Goal: Information Seeking & Learning: Learn about a topic

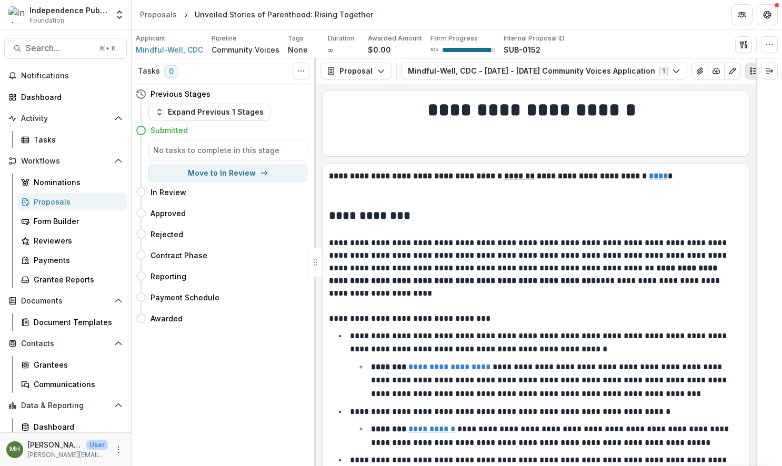
scroll to position [4712, 0]
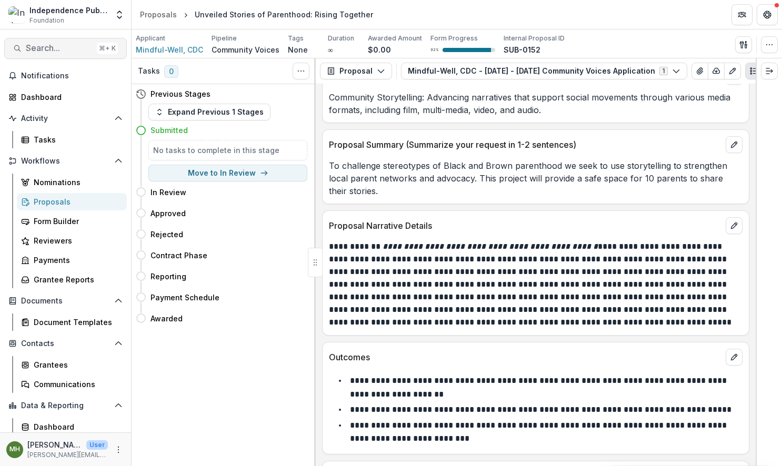
click at [55, 53] on span "Search..." at bounding box center [59, 48] width 67 height 10
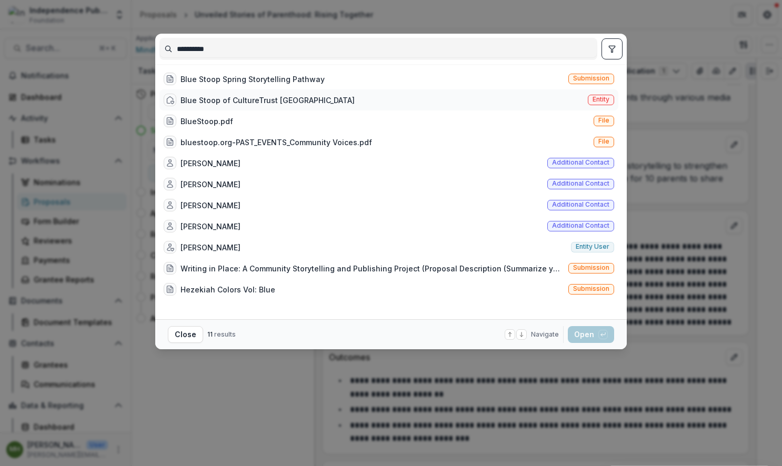
type input "**********"
click at [589, 98] on span "Entity" at bounding box center [601, 100] width 26 height 11
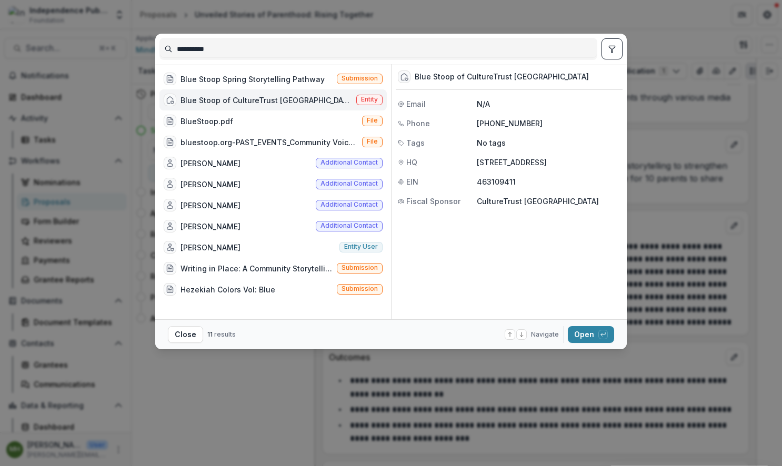
click at [584, 344] on footer "Close 11 results Navigate up and down with arrow keys Open with enter key" at bounding box center [391, 335] width 472 height 30
click at [583, 334] on button "Open with enter key" at bounding box center [591, 334] width 46 height 17
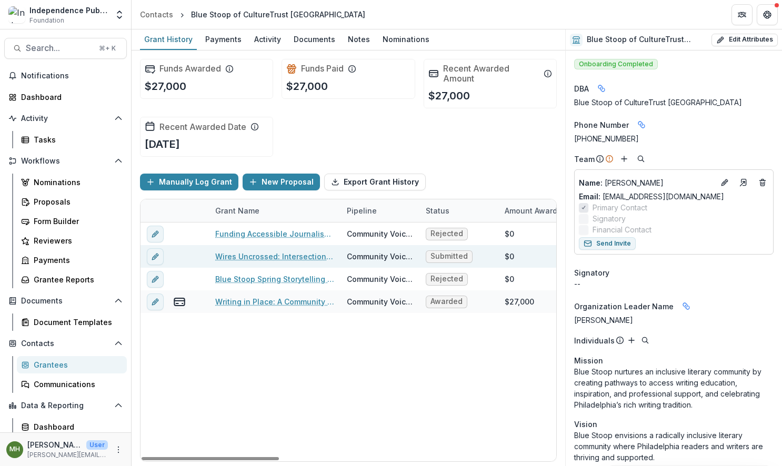
click at [276, 261] on link "Wires Uncrossed: Intersectional Perspectives On Free Press in [GEOGRAPHIC_DATA]" at bounding box center [274, 256] width 119 height 11
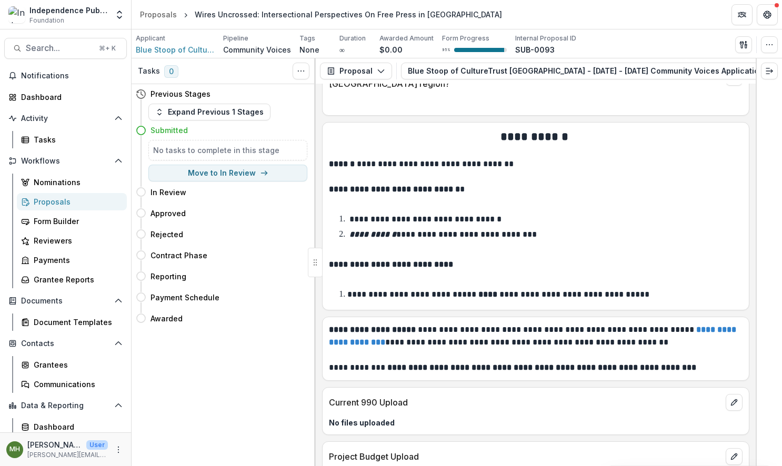
scroll to position [7355, 0]
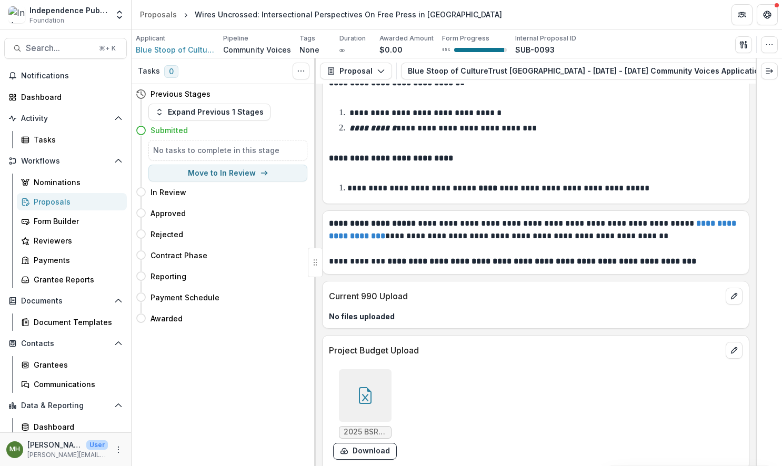
click at [361, 372] on div at bounding box center [365, 396] width 53 height 53
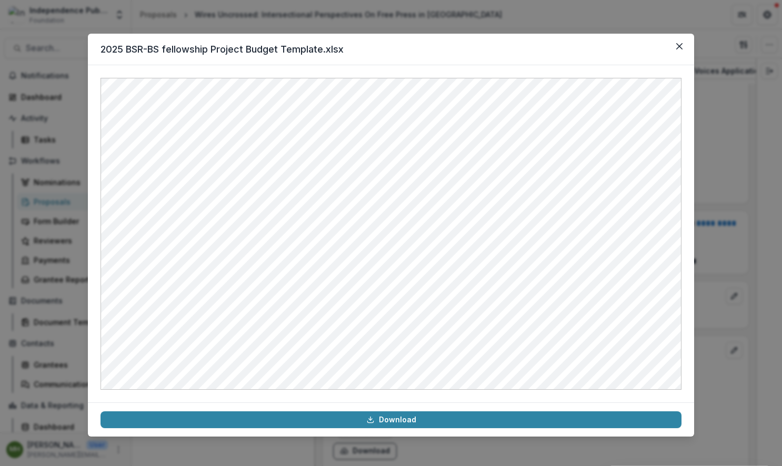
click at [173, 25] on div "2025 BSR-BS fellowship Project Budget Template.xlsx Download" at bounding box center [391, 233] width 782 height 466
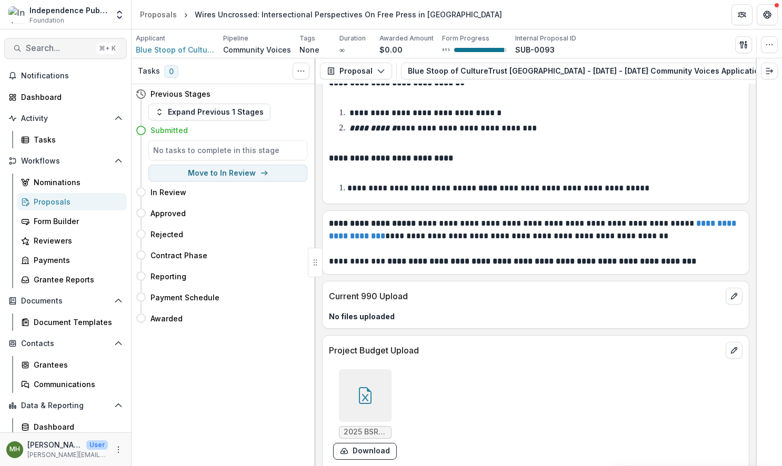
click at [63, 54] on button "Search... ⌘ + K" at bounding box center [65, 48] width 123 height 21
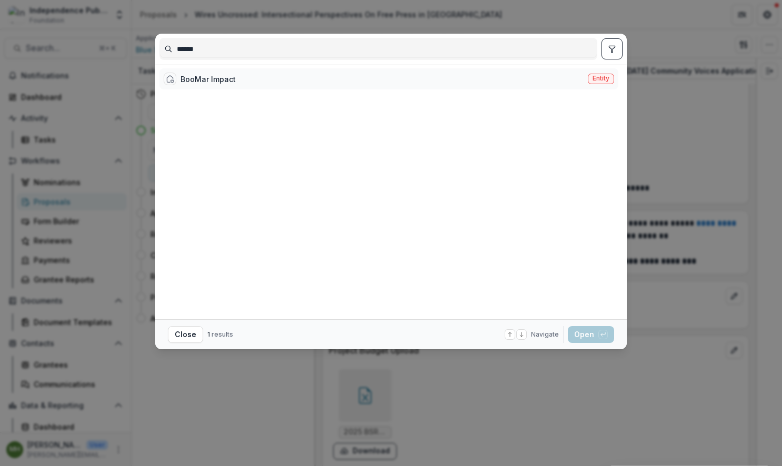
type input "******"
click at [203, 84] on div "BooMar Impact" at bounding box center [208, 79] width 55 height 11
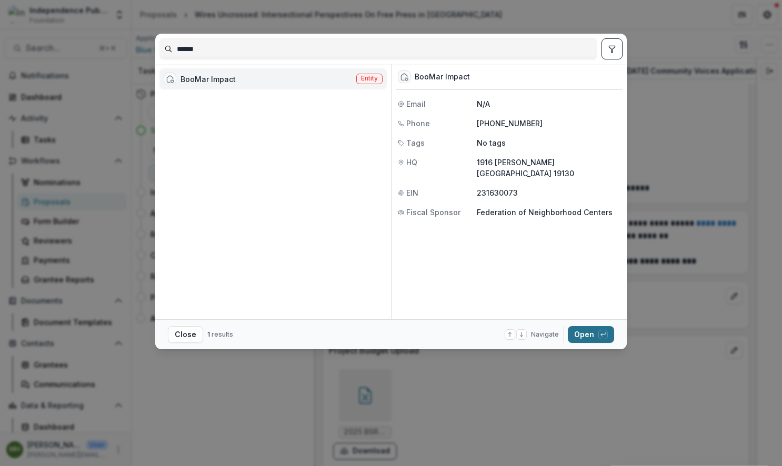
click at [587, 335] on button "Open with enter key" at bounding box center [591, 334] width 46 height 17
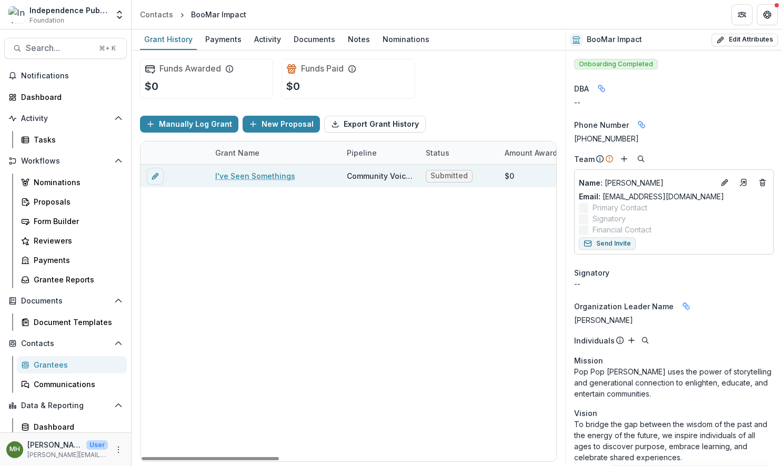
click at [228, 178] on link "I've Seen Somethings" at bounding box center [255, 176] width 80 height 11
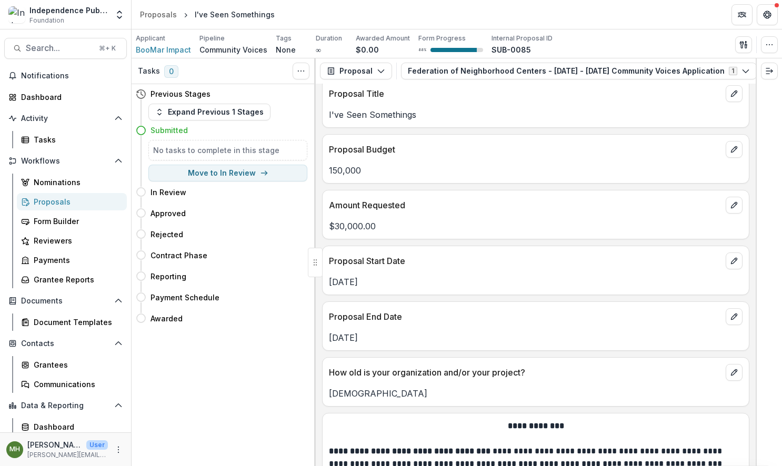
scroll to position [4873, 0]
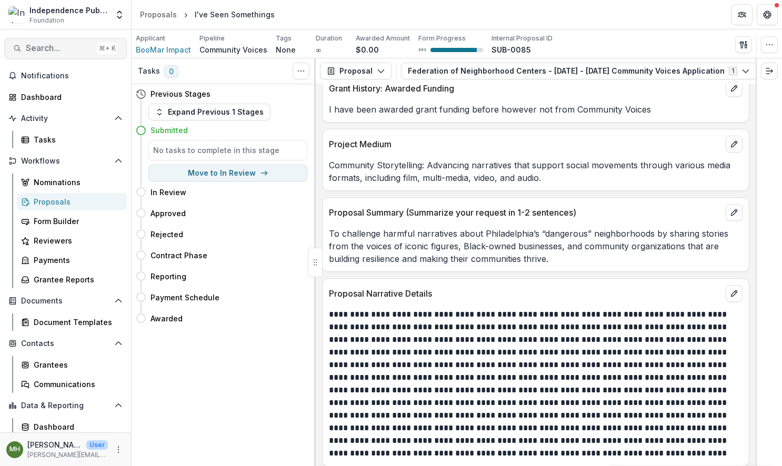
click at [46, 47] on span "Search..." at bounding box center [59, 48] width 67 height 10
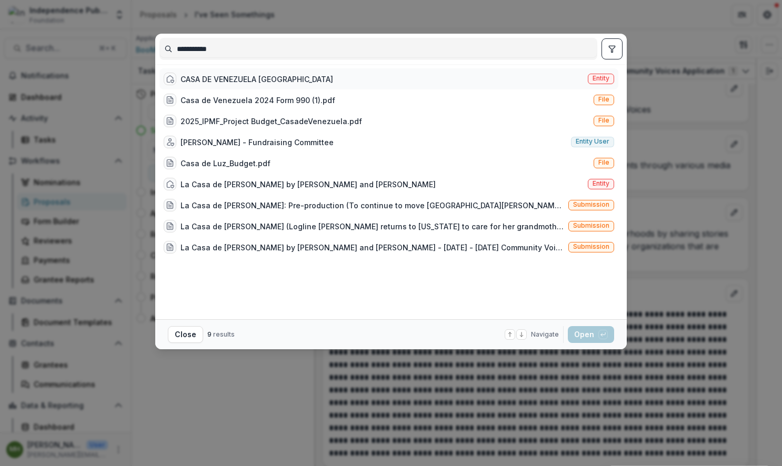
type input "**********"
click at [611, 81] on span "Entity" at bounding box center [601, 79] width 26 height 11
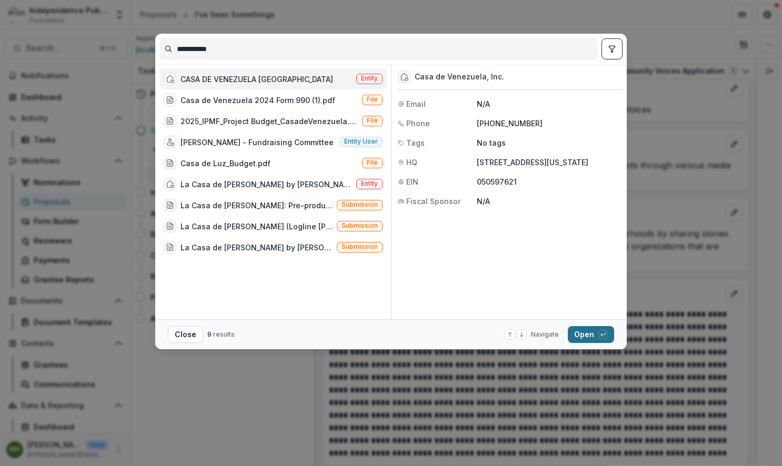
click at [592, 337] on button "Open with enter key" at bounding box center [591, 334] width 46 height 17
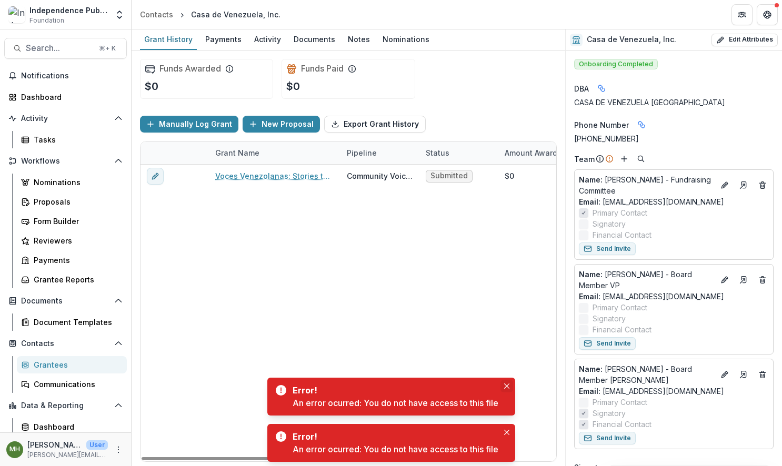
click at [504, 385] on button "Close" at bounding box center [507, 386] width 13 height 13
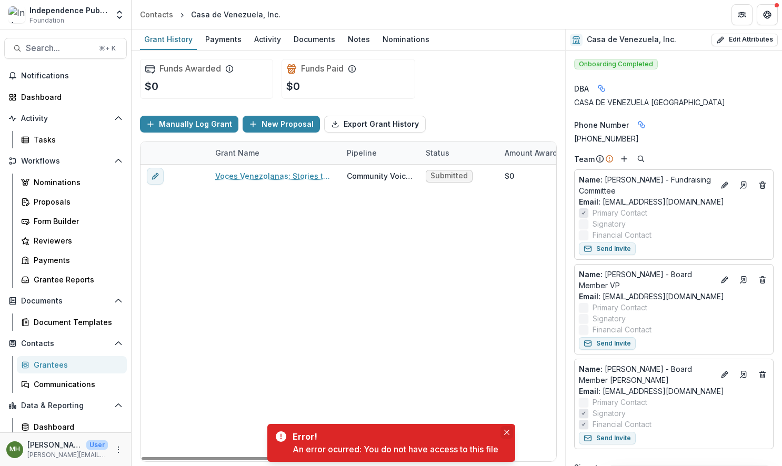
click at [508, 431] on icon "Close" at bounding box center [506, 432] width 5 height 5
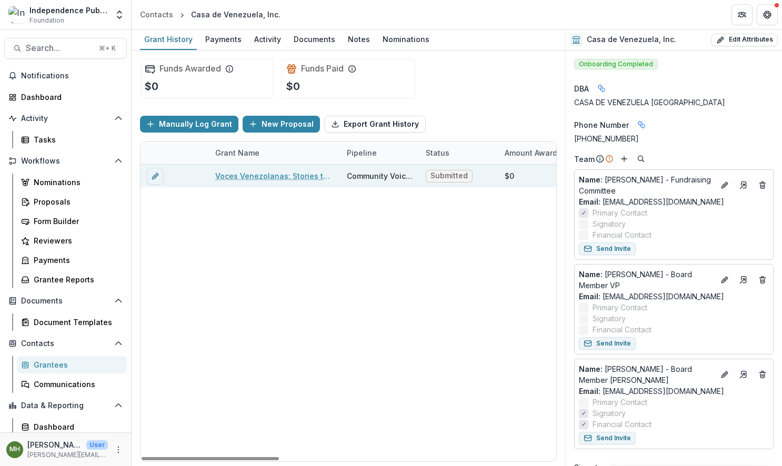
click at [275, 182] on div "Voces Venezolanas: Stories that Build" at bounding box center [274, 176] width 119 height 23
click at [276, 177] on link "Voces Venezolanas: Stories that Build" at bounding box center [274, 176] width 119 height 11
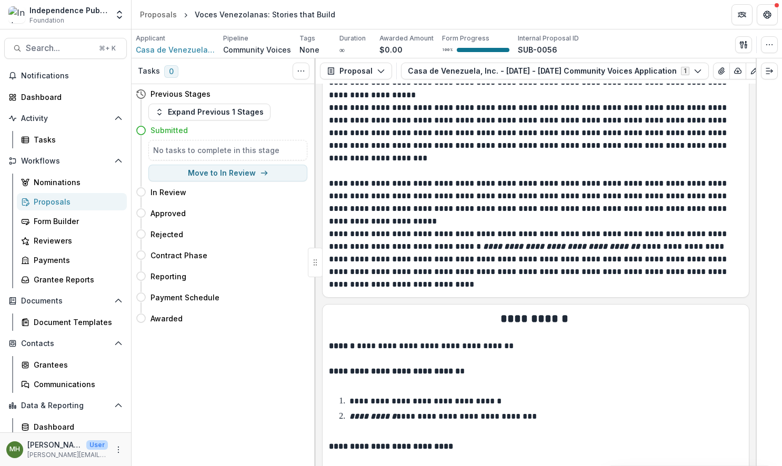
scroll to position [7951, 0]
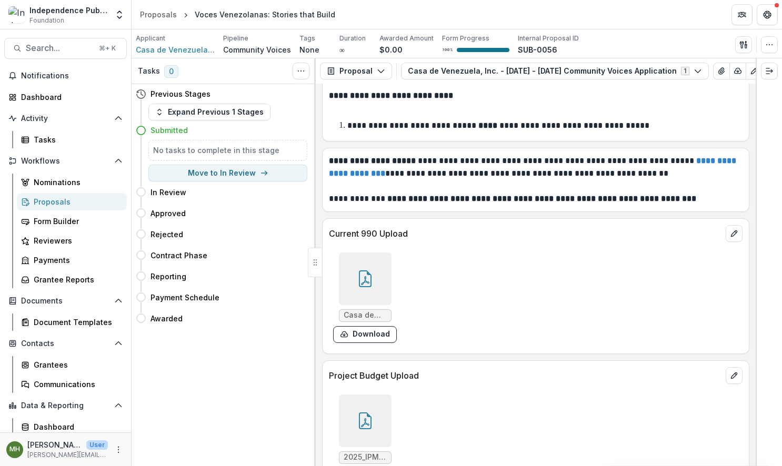
click at [365, 413] on icon at bounding box center [365, 421] width 17 height 17
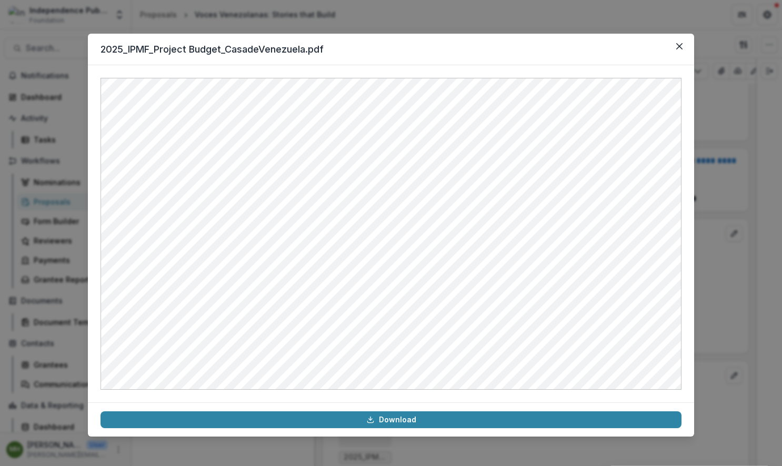
click at [451, 41] on header "2025_IPMF_Project Budget_CasadeVenezuela.pdf" at bounding box center [391, 50] width 606 height 32
click at [454, 22] on div "2025_IPMF_Project Budget_CasadeVenezuela.pdf Download" at bounding box center [391, 233] width 782 height 466
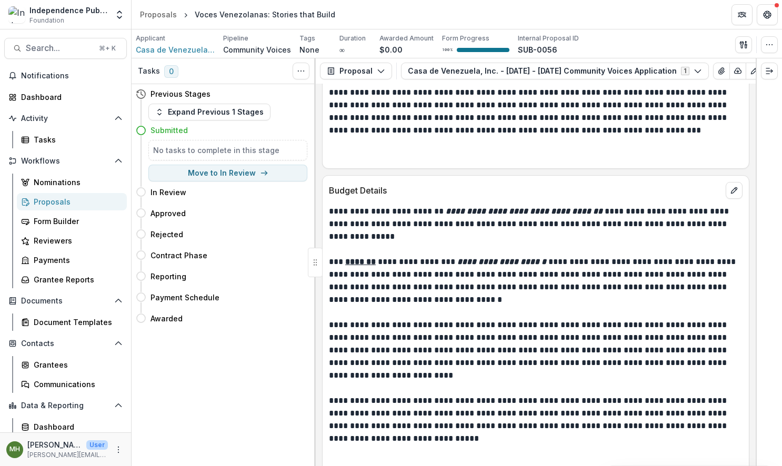
scroll to position [6896, 0]
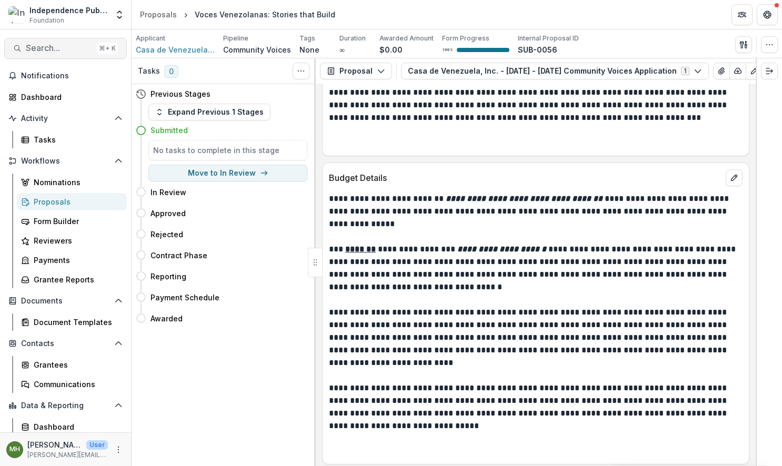
click at [51, 47] on span "Search..." at bounding box center [59, 48] width 67 height 10
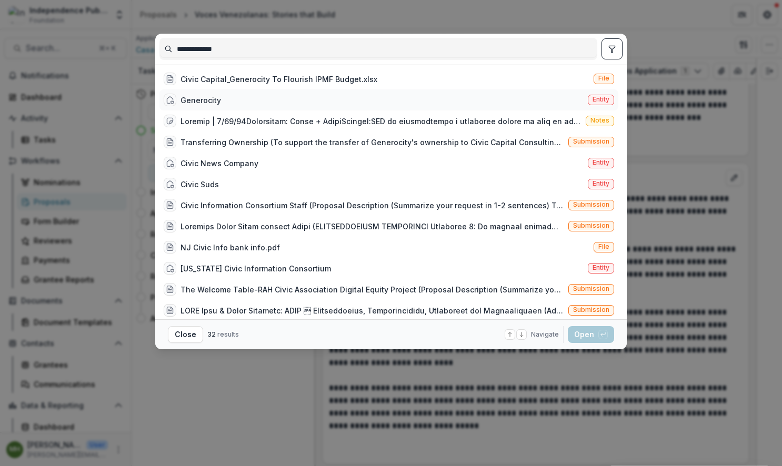
type input "**********"
click at [599, 101] on span "Entity" at bounding box center [601, 99] width 17 height 7
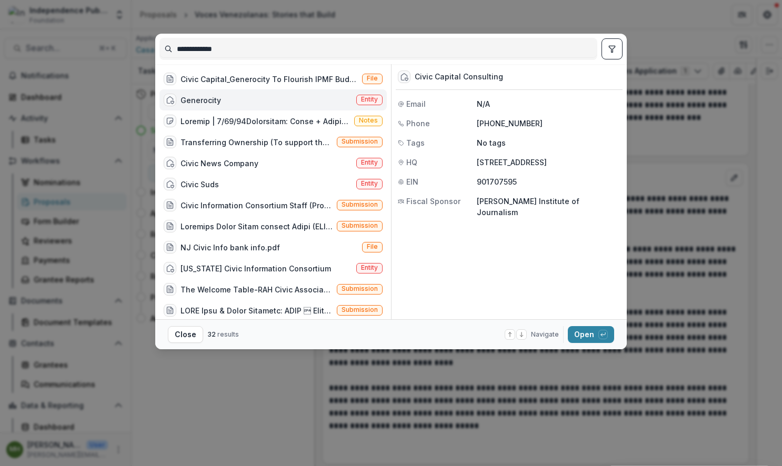
click at [373, 102] on span "Entity" at bounding box center [369, 99] width 17 height 7
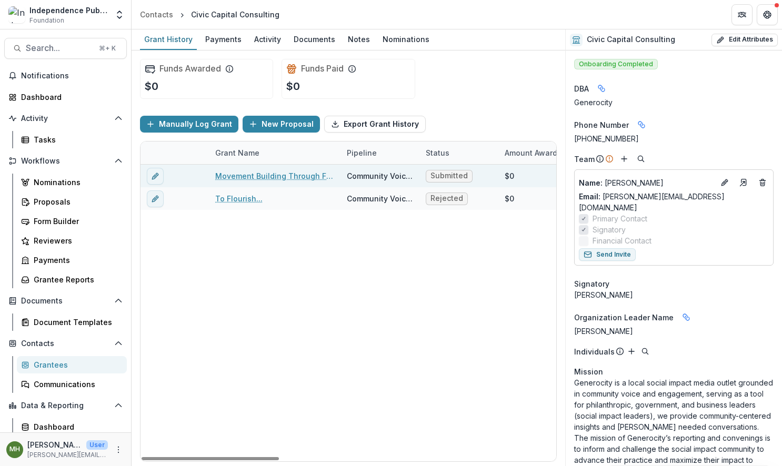
click at [270, 173] on link "Movement Building Through Flourishing" at bounding box center [274, 176] width 119 height 11
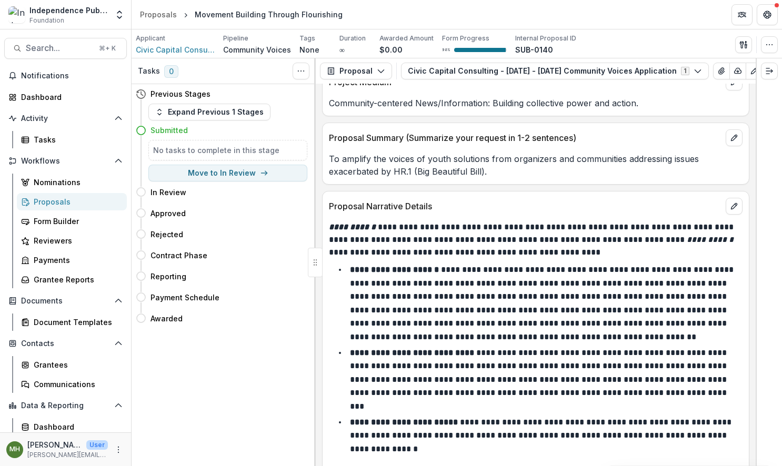
scroll to position [5135, 0]
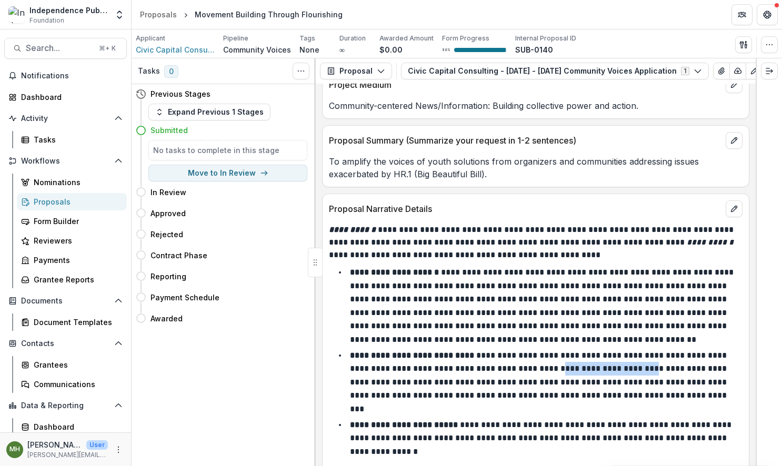
drag, startPoint x: 639, startPoint y: 359, endPoint x: 535, endPoint y: 359, distance: 103.7
click at [535, 359] on p "**********" at bounding box center [539, 383] width 379 height 62
click at [538, 354] on p "**********" at bounding box center [539, 383] width 379 height 62
click at [534, 358] on p "**********" at bounding box center [539, 383] width 379 height 62
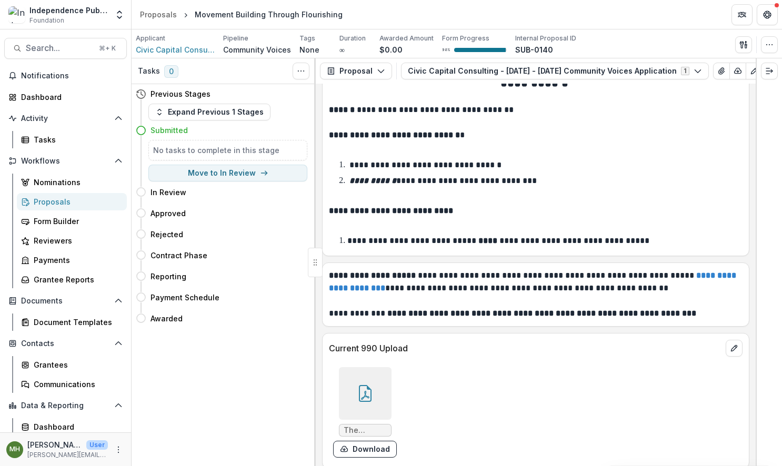
scroll to position [7320, 0]
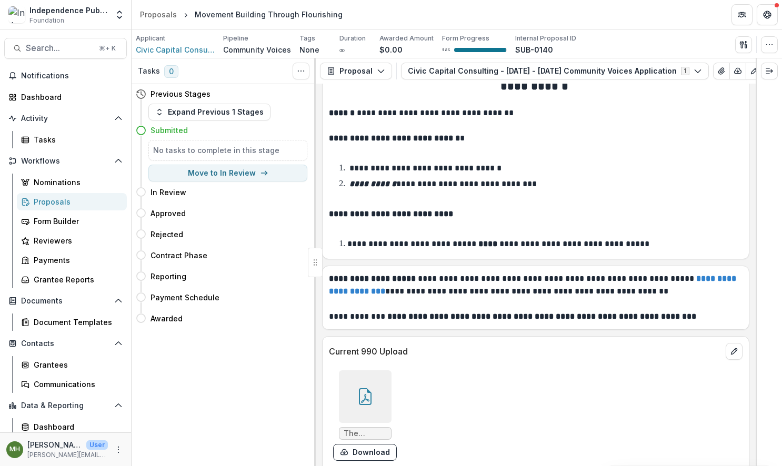
click at [360, 389] on icon at bounding box center [365, 397] width 17 height 17
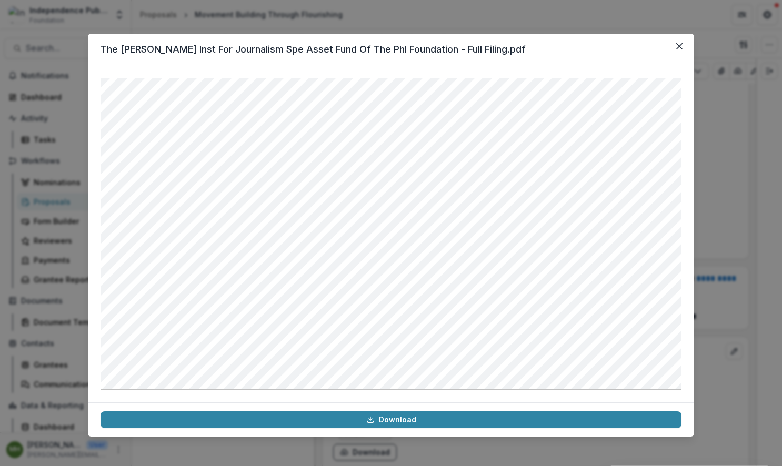
click at [703, 303] on div "The [PERSON_NAME] Inst For Journalism Spe Asset Fund Of The Phl Foundation - Fu…" at bounding box center [391, 233] width 782 height 466
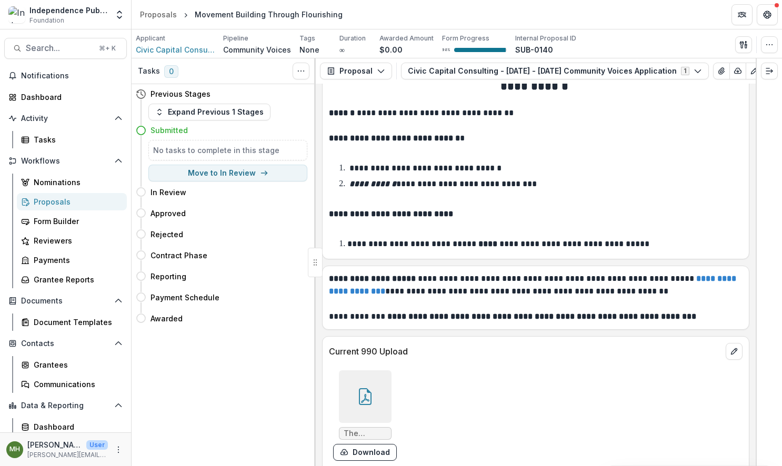
scroll to position [7412, 0]
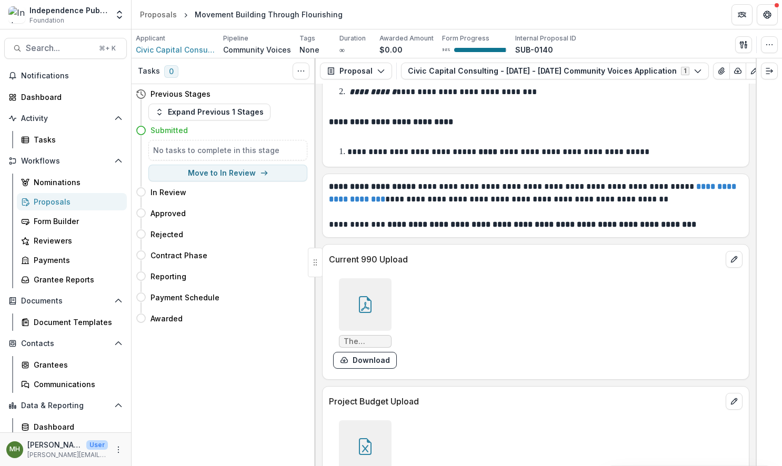
click at [362, 439] on icon at bounding box center [365, 447] width 13 height 17
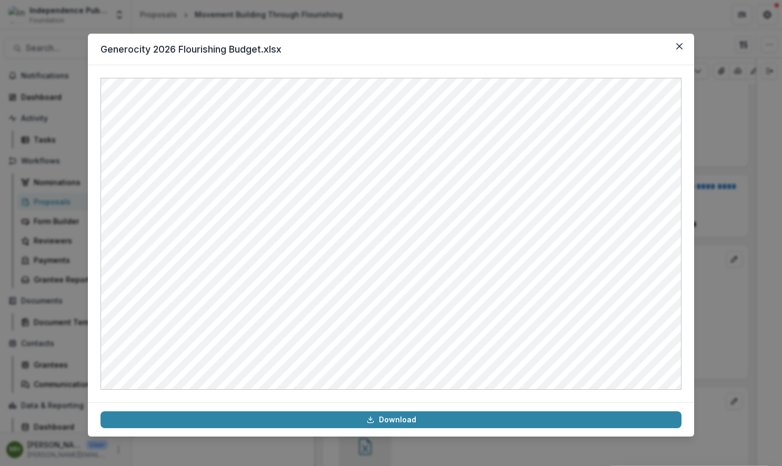
click at [644, 54] on header "Generocity 2026 Flourishing Budget.xlsx" at bounding box center [391, 50] width 606 height 32
click at [640, 31] on div "Generocity 2026 Flourishing Budget.xlsx Download" at bounding box center [391, 233] width 782 height 466
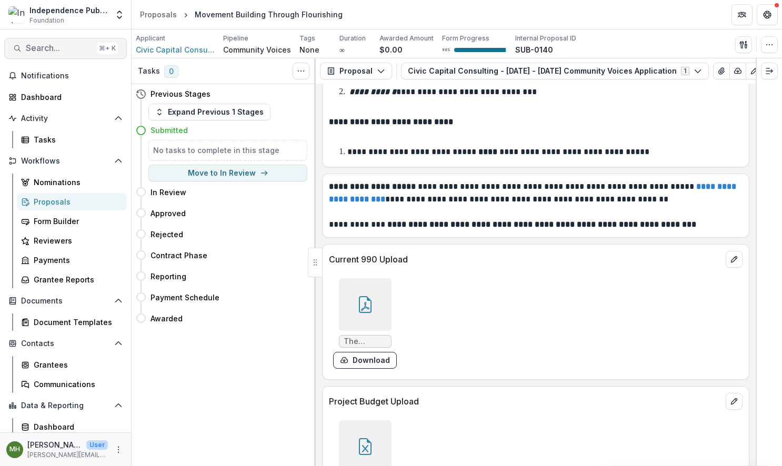
click at [73, 48] on span "Search..." at bounding box center [59, 48] width 67 height 10
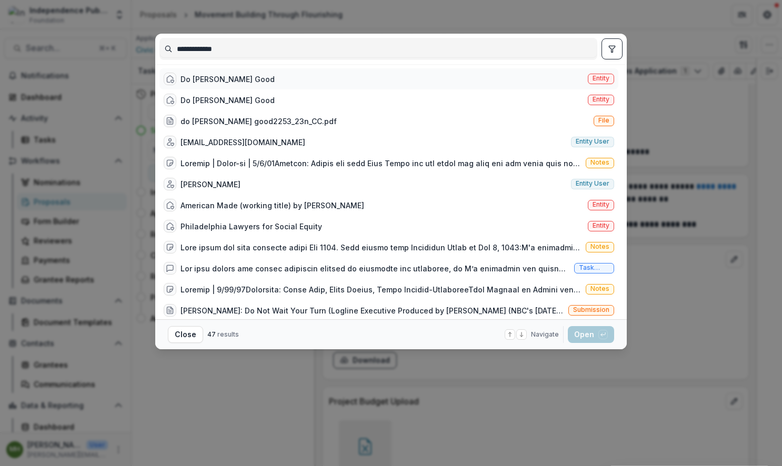
type input "**********"
click at [601, 76] on span "Entity" at bounding box center [601, 78] width 17 height 7
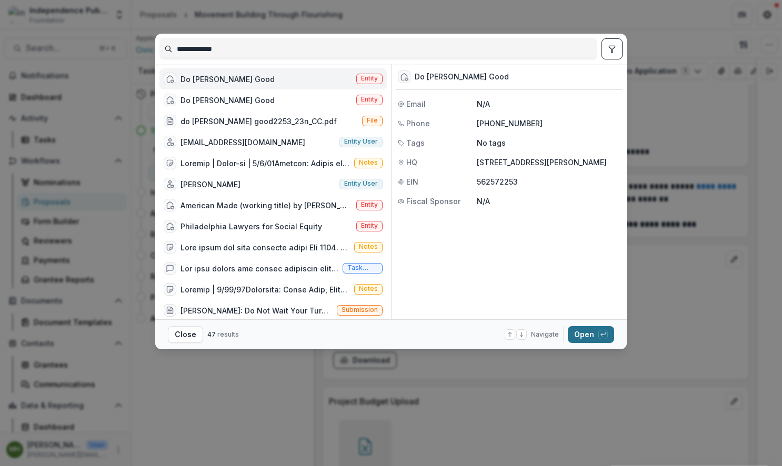
click at [584, 337] on button "Open with enter key" at bounding box center [591, 334] width 46 height 17
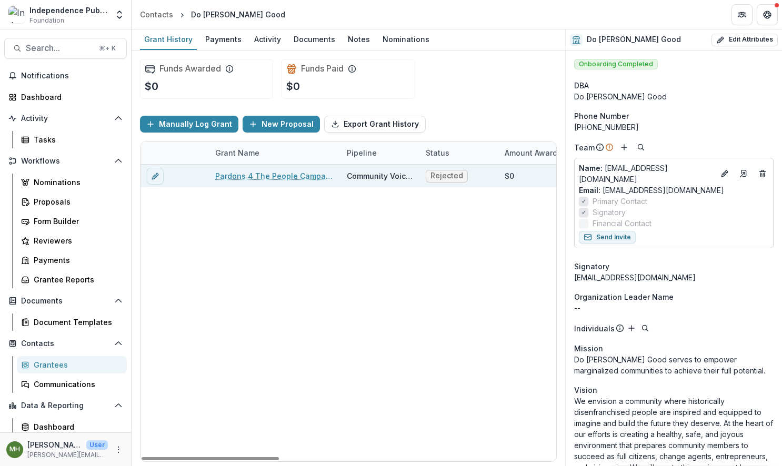
click at [293, 174] on link "Pardons 4 The People Campaign" at bounding box center [274, 176] width 119 height 11
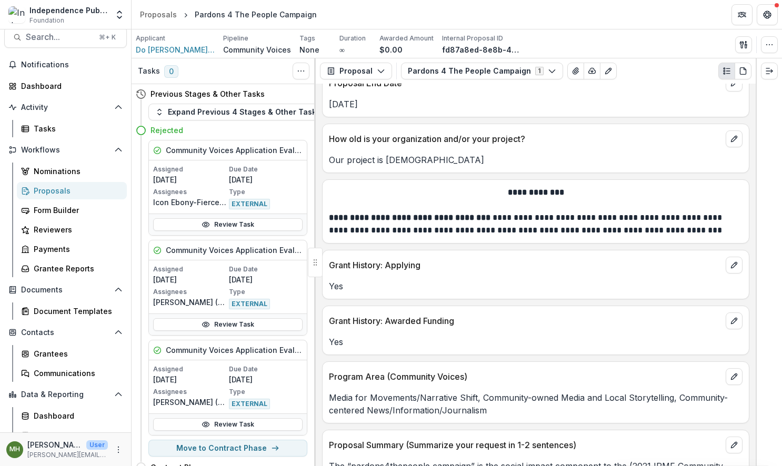
scroll to position [3345, 0]
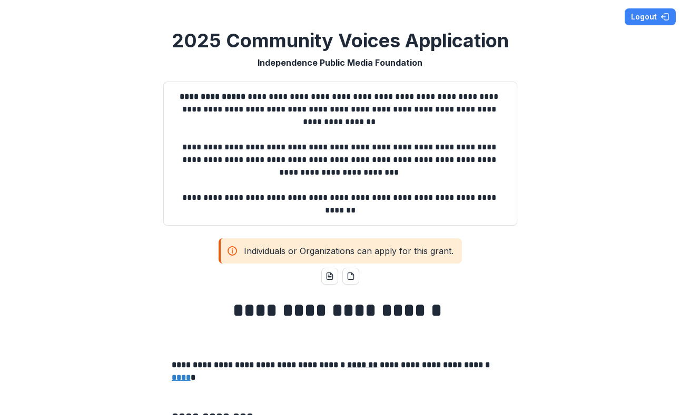
click at [87, 61] on div "**********" at bounding box center [340, 207] width 680 height 415
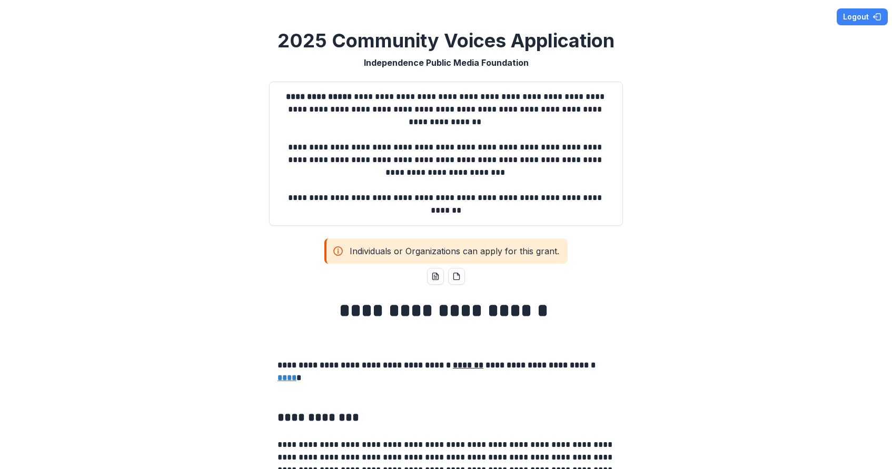
click at [269, 153] on div "**********" at bounding box center [446, 154] width 354 height 144
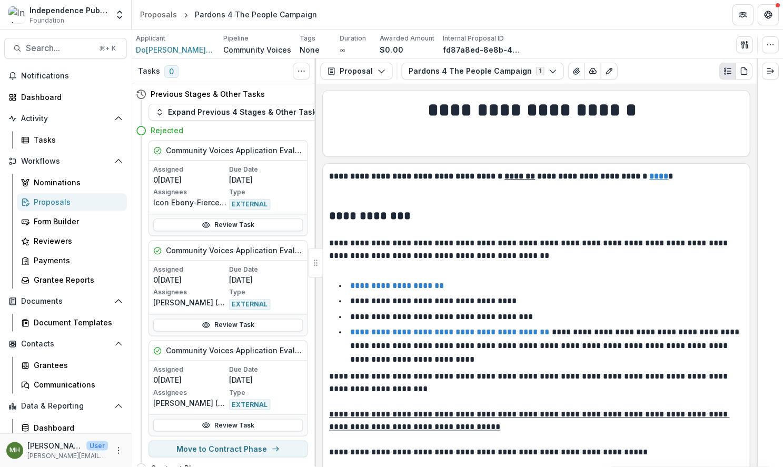
scroll to position [3345, 0]
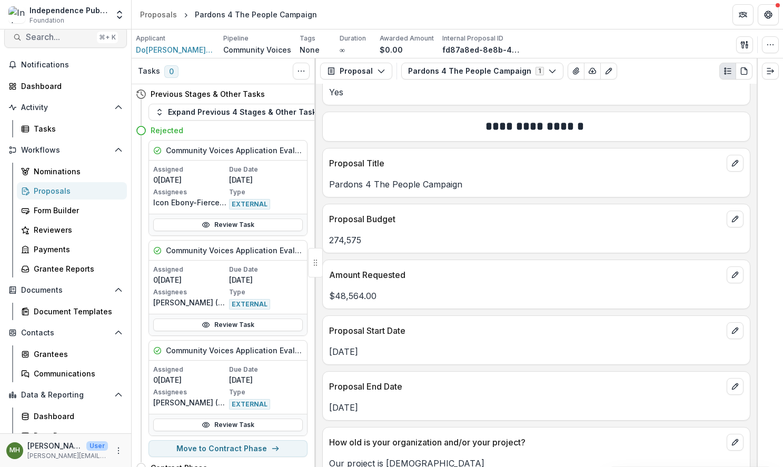
click at [49, 37] on span "Search..." at bounding box center [59, 37] width 67 height 10
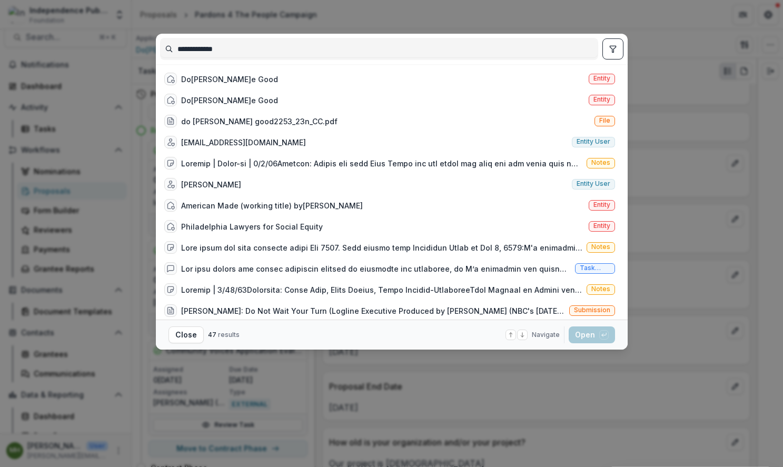
type input "**********"
click at [596, 78] on span "Entity" at bounding box center [601, 78] width 17 height 7
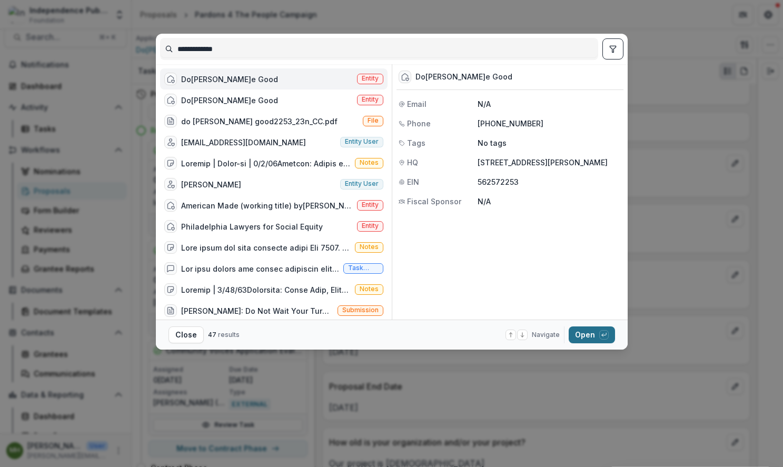
click at [581, 334] on button "Open with enter key" at bounding box center [592, 334] width 46 height 17
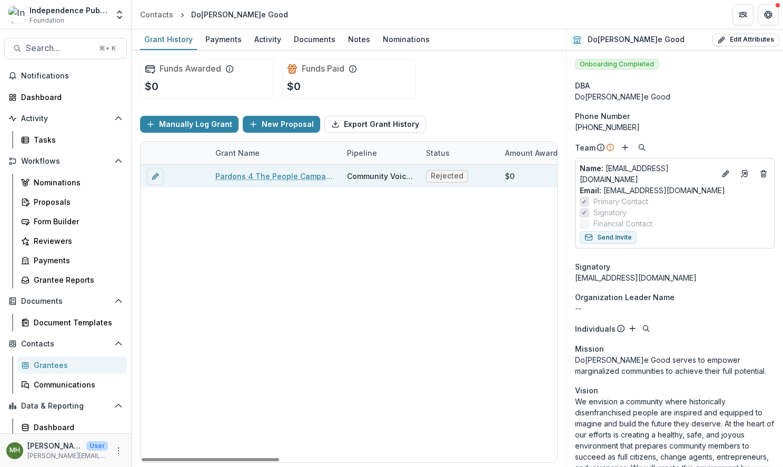
click at [281, 175] on link "Pardons 4 The People Campaign" at bounding box center [274, 176] width 119 height 11
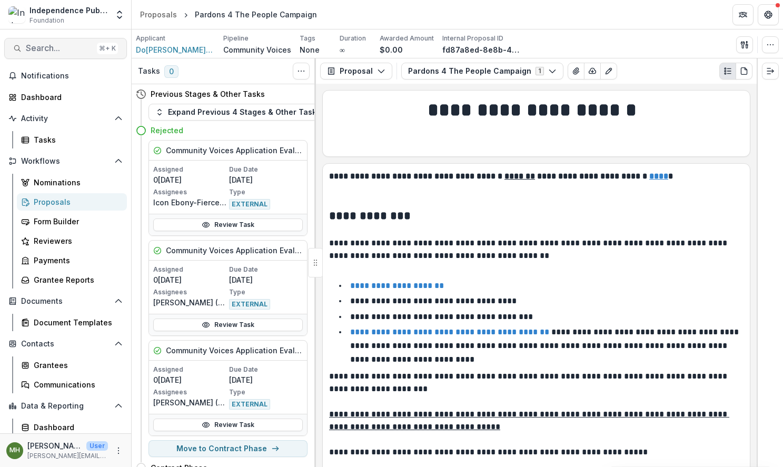
click at [51, 46] on span "Search..." at bounding box center [59, 48] width 67 height 10
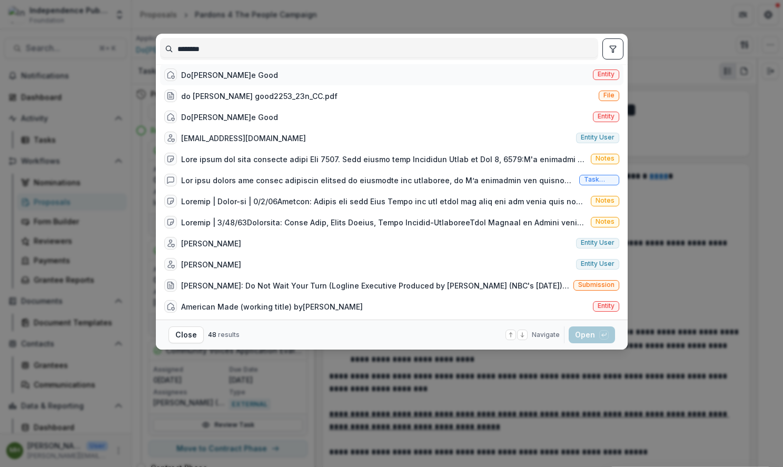
type input "********"
click at [600, 78] on span "Entity" at bounding box center [606, 74] width 17 height 7
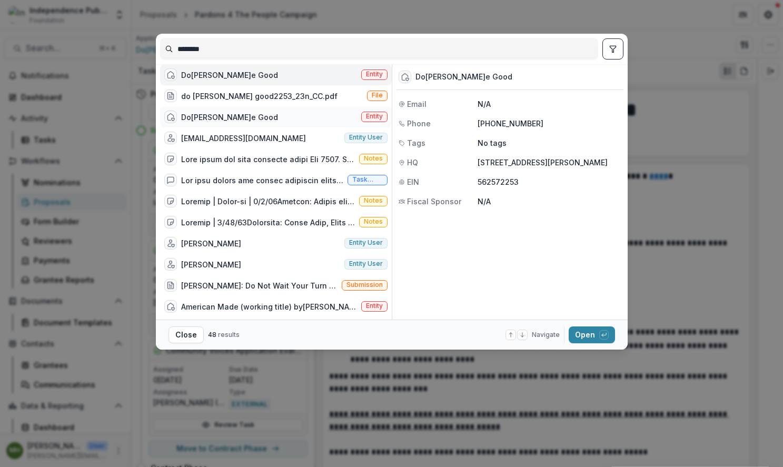
click at [370, 120] on span "Entity" at bounding box center [374, 116] width 17 height 7
click at [594, 337] on button "Open with enter key" at bounding box center [592, 334] width 46 height 17
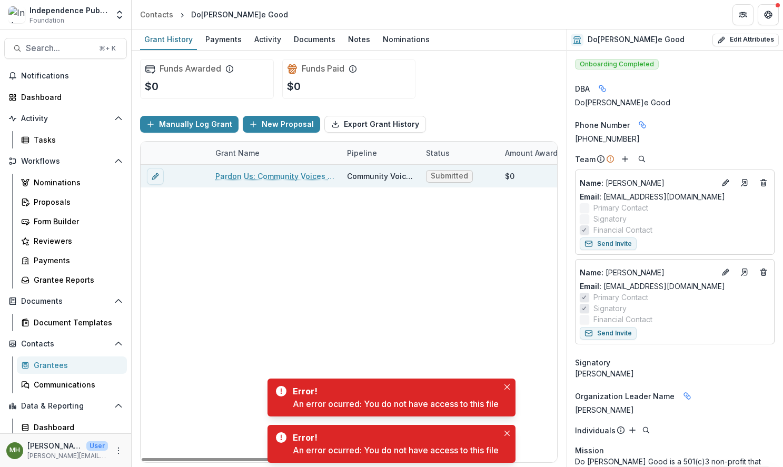
click at [297, 180] on link "Pardon Us: Community Voices & Hub Expansion 2026" at bounding box center [274, 176] width 119 height 11
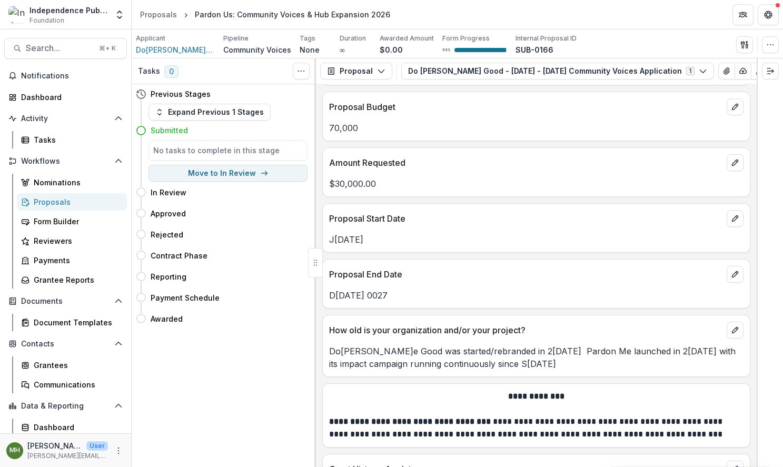
scroll to position [4178, 0]
click at [46, 51] on span "Search..." at bounding box center [59, 48] width 67 height 10
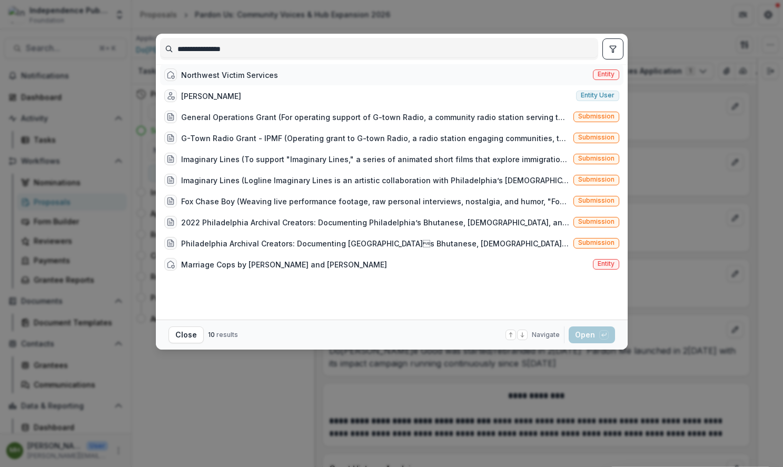
type input "**********"
click at [611, 76] on span "Entity" at bounding box center [606, 74] width 26 height 11
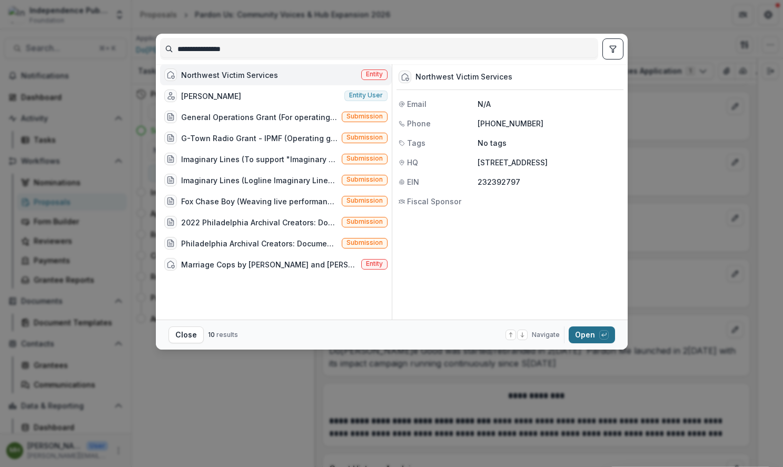
click at [585, 332] on button "Open with enter key" at bounding box center [592, 334] width 46 height 17
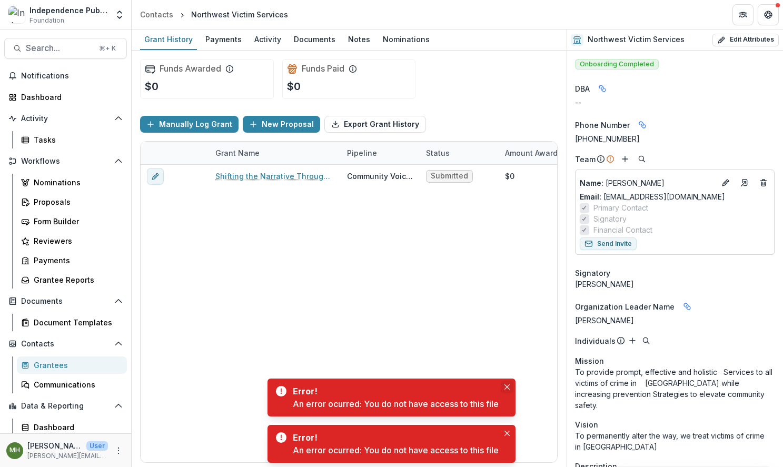
click at [506, 385] on icon "Close" at bounding box center [506, 386] width 5 height 5
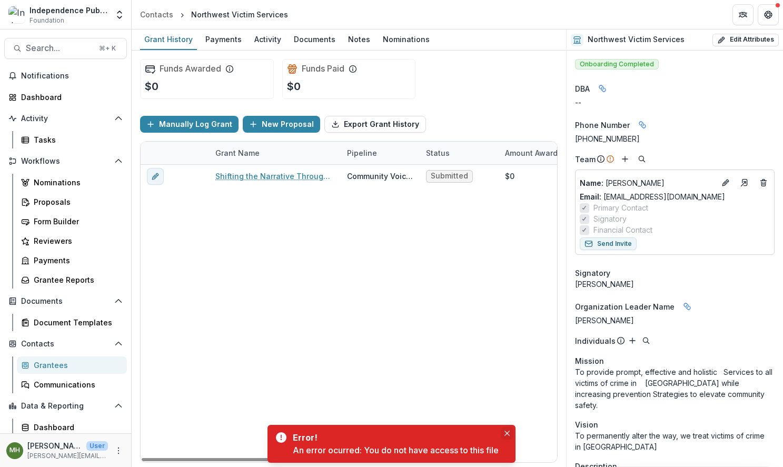
click at [510, 434] on icon "Close" at bounding box center [506, 433] width 5 height 5
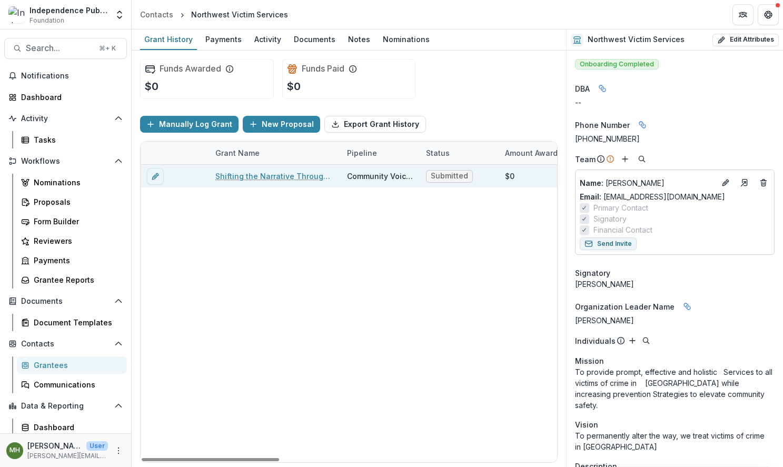
click at [302, 174] on link "Shifting the Narrative Through Youth Voices" at bounding box center [274, 176] width 119 height 11
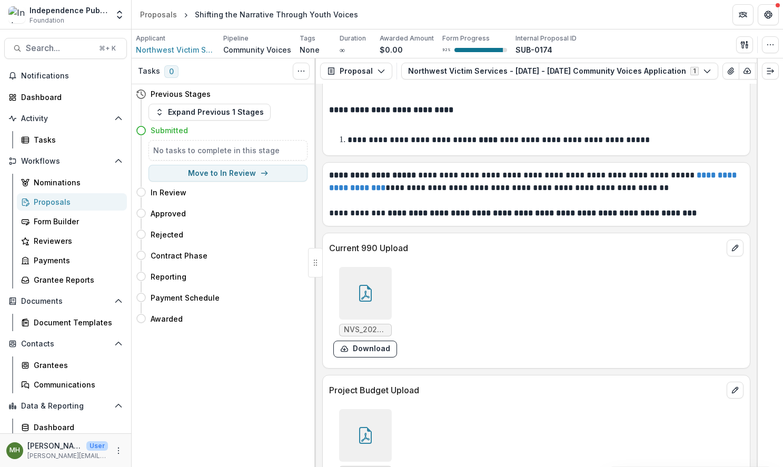
scroll to position [6889, 0]
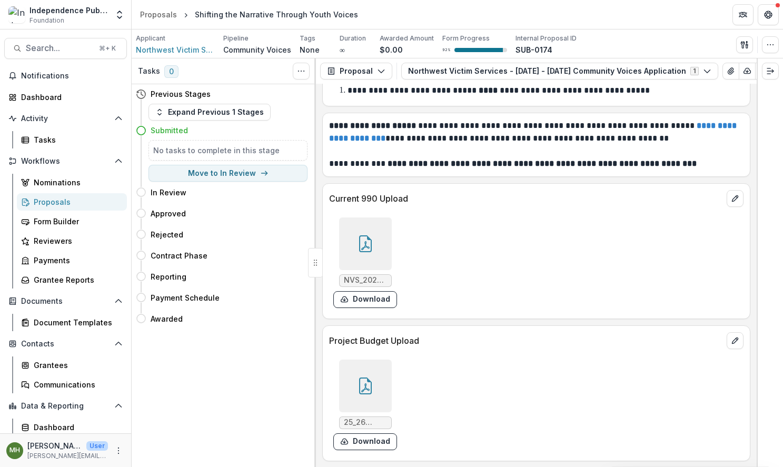
click at [362, 390] on icon at bounding box center [365, 387] width 8 height 9
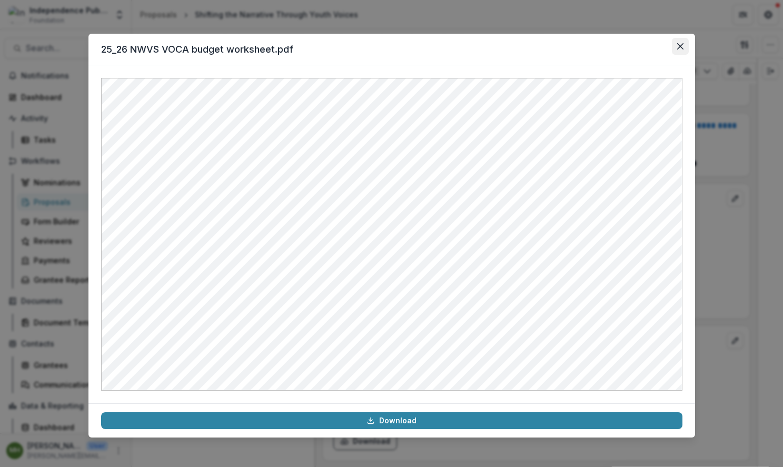
click at [681, 45] on icon "Close" at bounding box center [679, 46] width 6 height 6
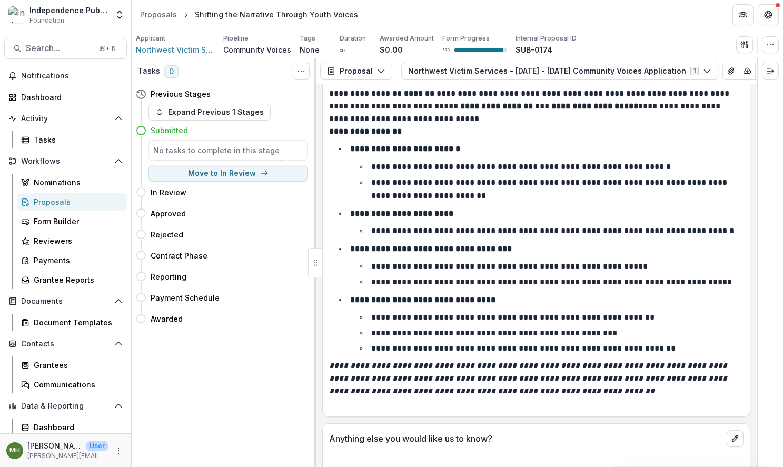
scroll to position [6280, 0]
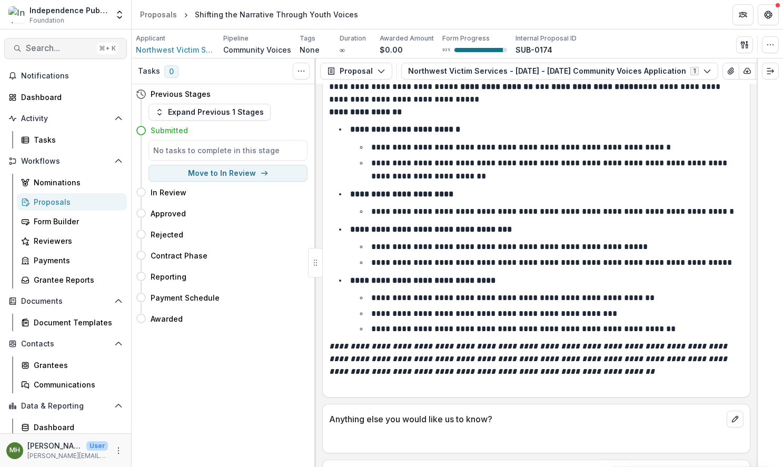
click at [42, 46] on span "Search..." at bounding box center [59, 48] width 67 height 10
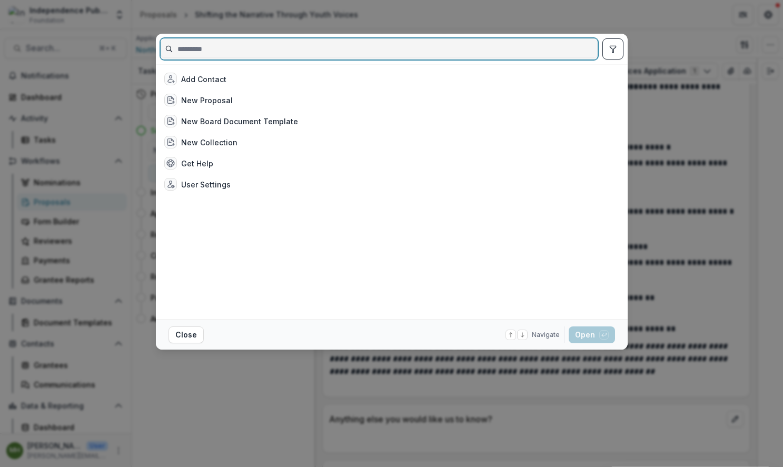
click at [200, 51] on input at bounding box center [379, 49] width 437 height 17
paste input "**********"
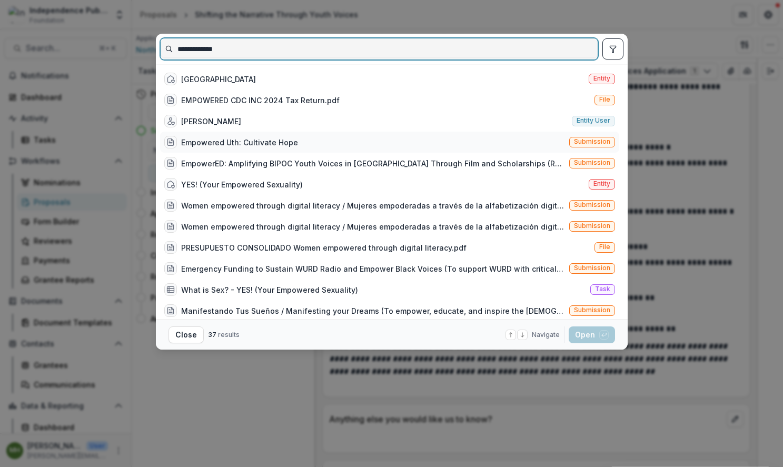
scroll to position [1, 0]
click at [255, 48] on input "**********" at bounding box center [379, 49] width 437 height 17
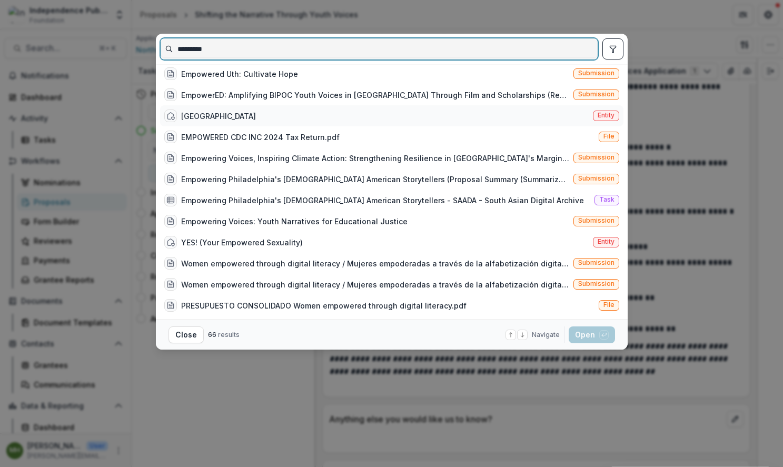
type input "*********"
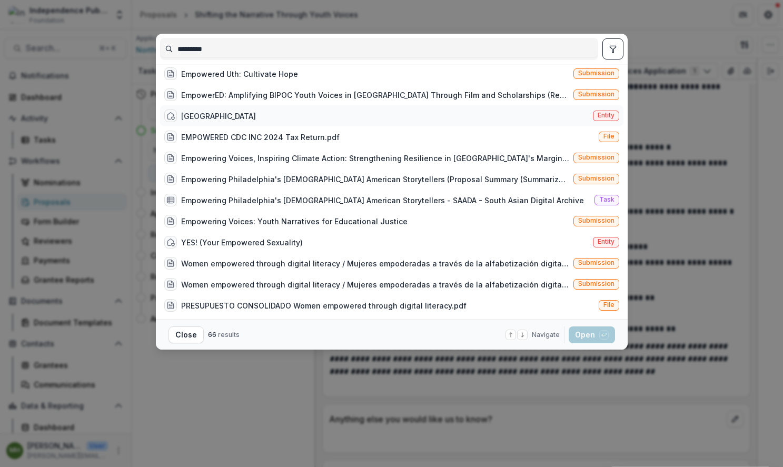
click at [605, 119] on span "Entity" at bounding box center [606, 115] width 17 height 7
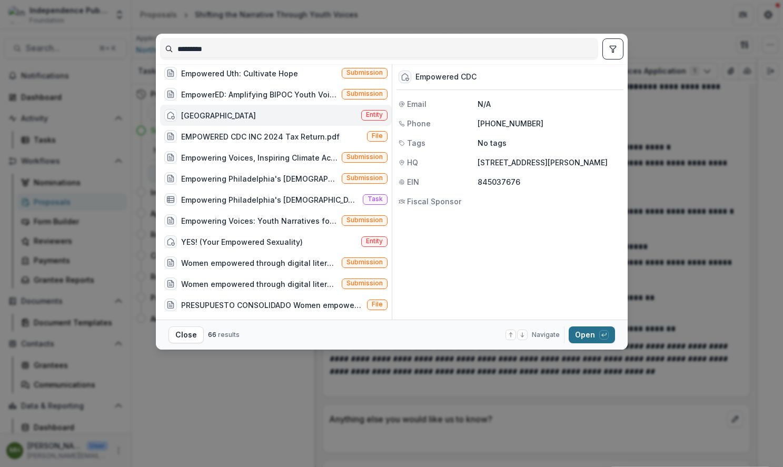
click at [588, 336] on button "Open with enter key" at bounding box center [592, 334] width 46 height 17
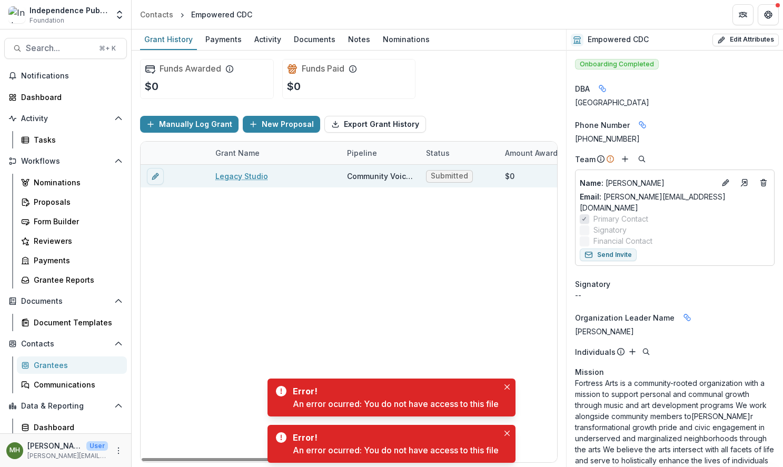
click at [245, 180] on link "Legacy Studio" at bounding box center [241, 176] width 53 height 11
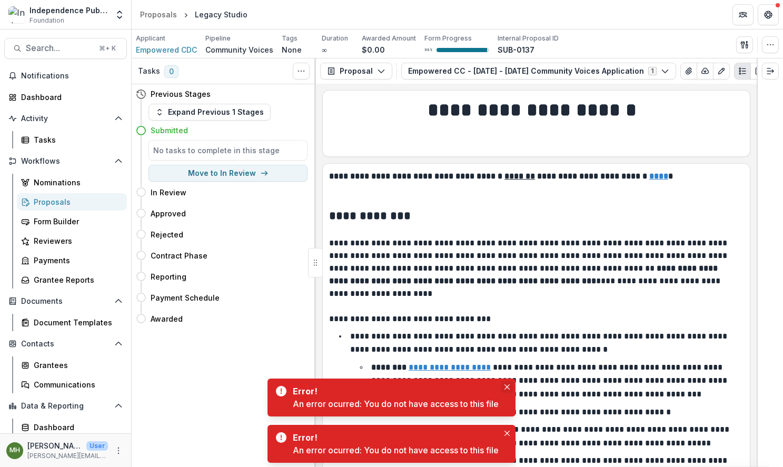
click at [510, 385] on icon "Close" at bounding box center [506, 386] width 5 height 5
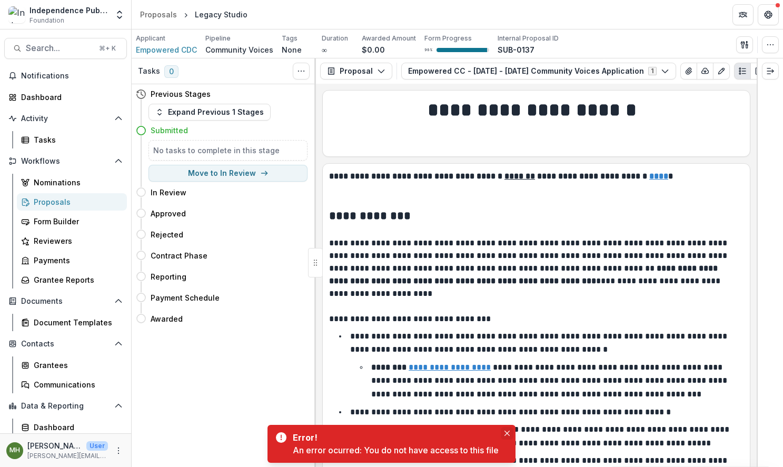
click at [510, 433] on icon "Close" at bounding box center [506, 433] width 5 height 5
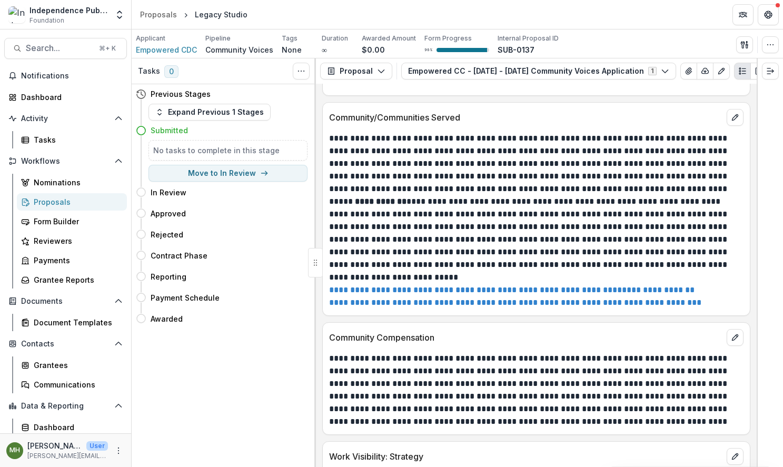
scroll to position [5629, 0]
